Goal: Task Accomplishment & Management: Use online tool/utility

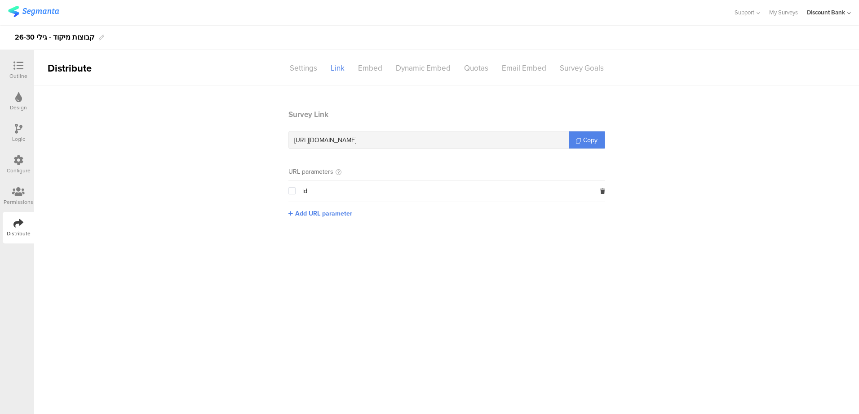
click at [35, 8] on img at bounding box center [33, 11] width 51 height 11
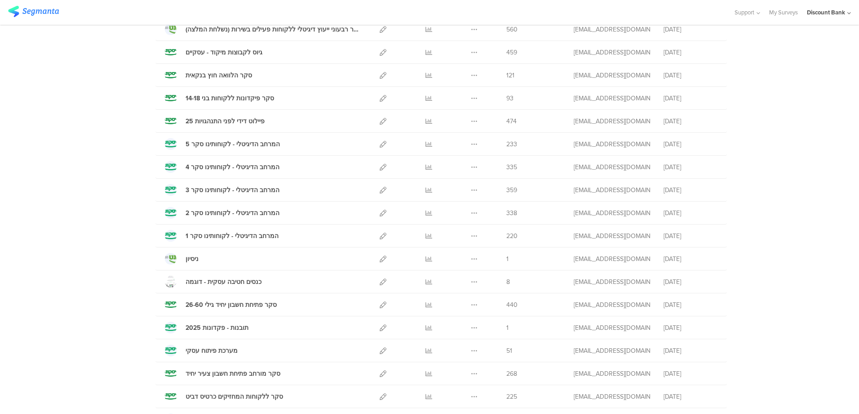
scroll to position [944, 0]
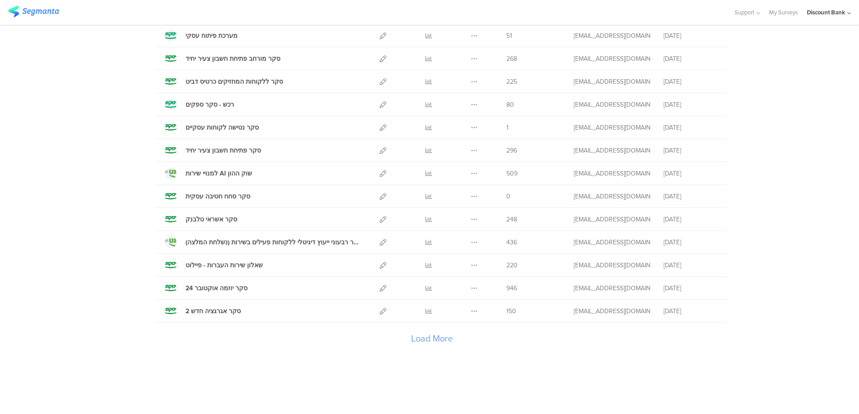
click at [433, 338] on div "Load More" at bounding box center [432, 340] width 553 height 36
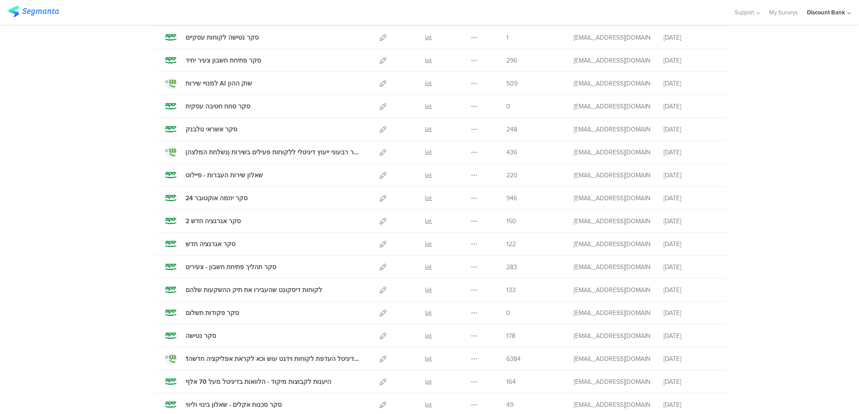
scroll to position [1079, 0]
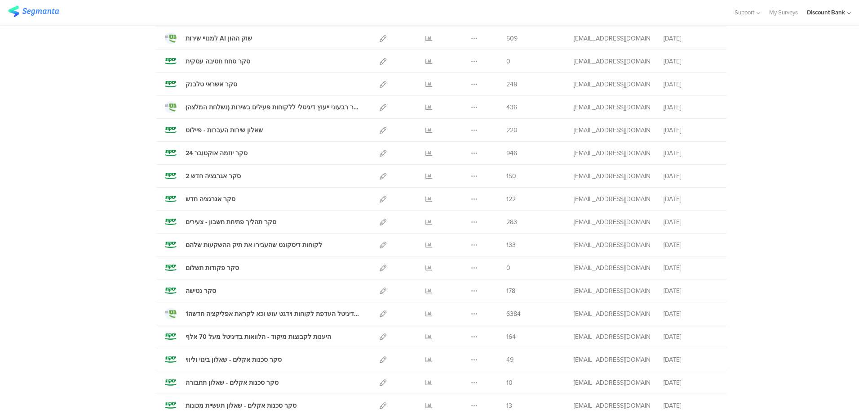
click at [426, 294] on icon at bounding box center [429, 290] width 7 height 7
click at [472, 293] on icon at bounding box center [474, 290] width 7 height 7
click at [463, 315] on button "Duplicate" at bounding box center [456, 313] width 49 height 16
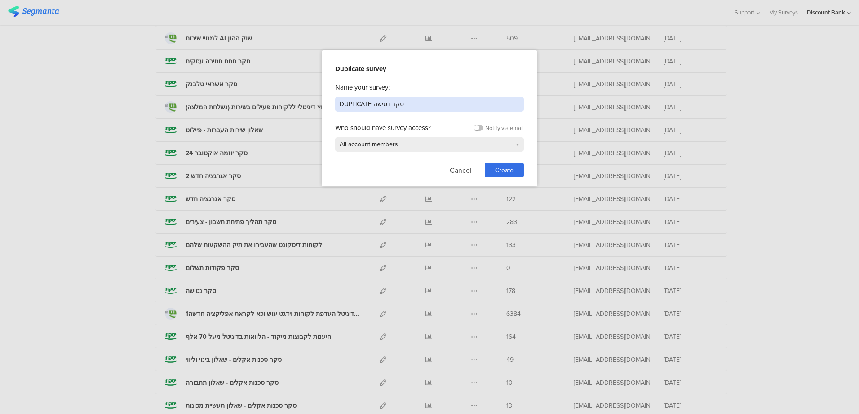
click at [395, 98] on input "DUPLICATE סקר נטישה" at bounding box center [429, 104] width 189 height 15
click at [352, 103] on input "DUPLICATE סקר נטישה" at bounding box center [429, 104] width 189 height 15
type input "2025 סקר נטישה"
click at [521, 178] on div "Duplicate survey Name your survey: 2025 סקר נטישה Who should have survey access…" at bounding box center [430, 118] width 216 height 136
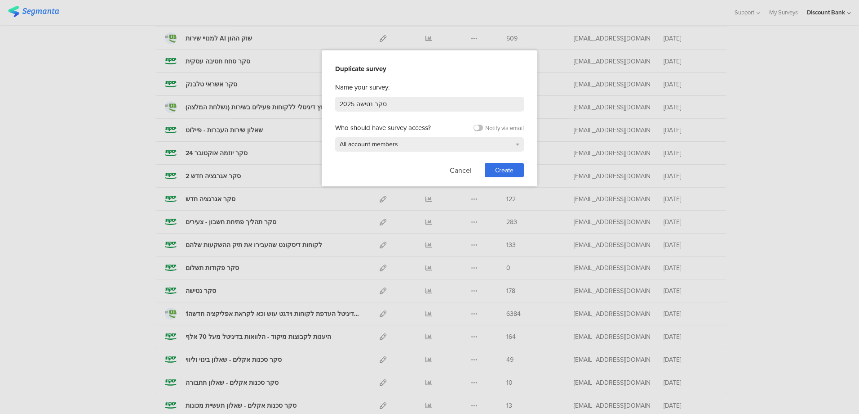
click at [517, 170] on div "Create" at bounding box center [504, 170] width 39 height 14
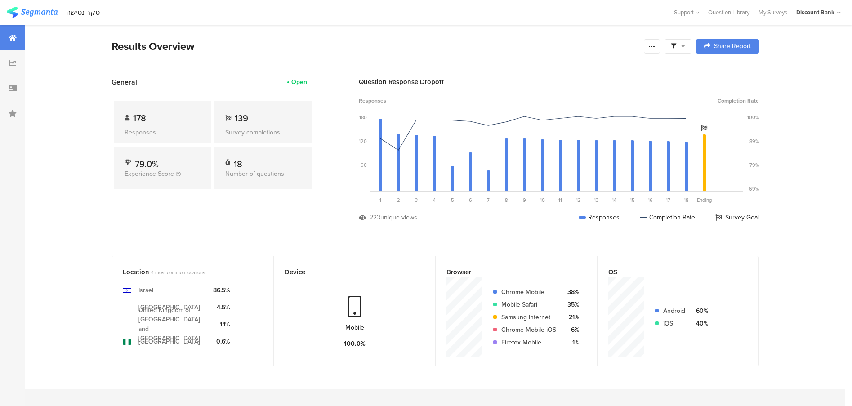
click at [652, 46] on icon at bounding box center [651, 46] width 7 height 7
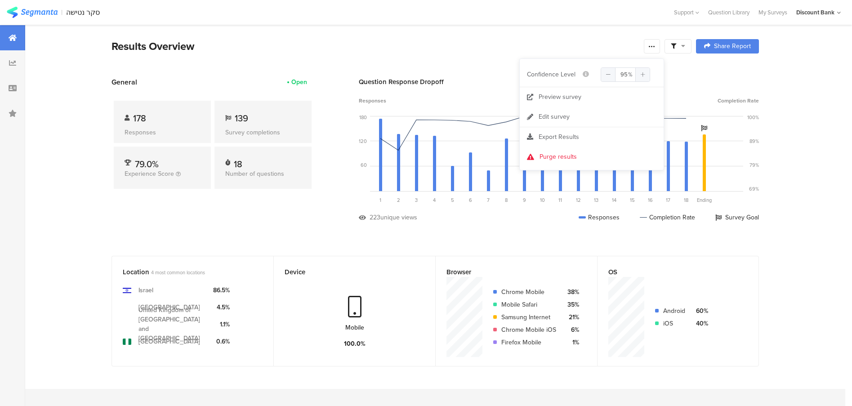
scroll to position [0, 1]
click at [385, 52] on div "Results Overview" at bounding box center [375, 46] width 528 height 16
